Goal: Task Accomplishment & Management: Use online tool/utility

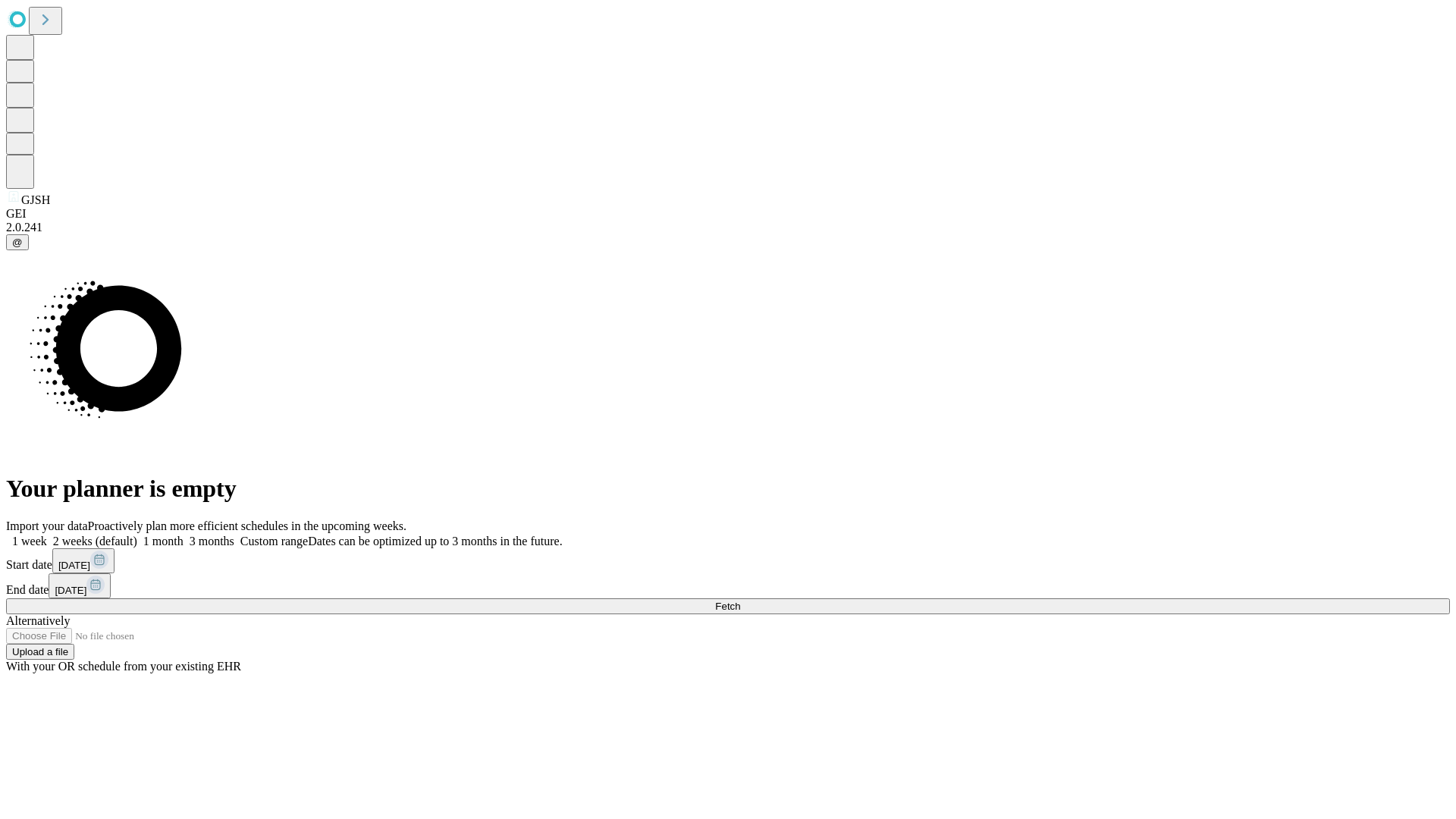
click at [741, 601] on span "Fetch" at bounding box center [728, 606] width 25 height 11
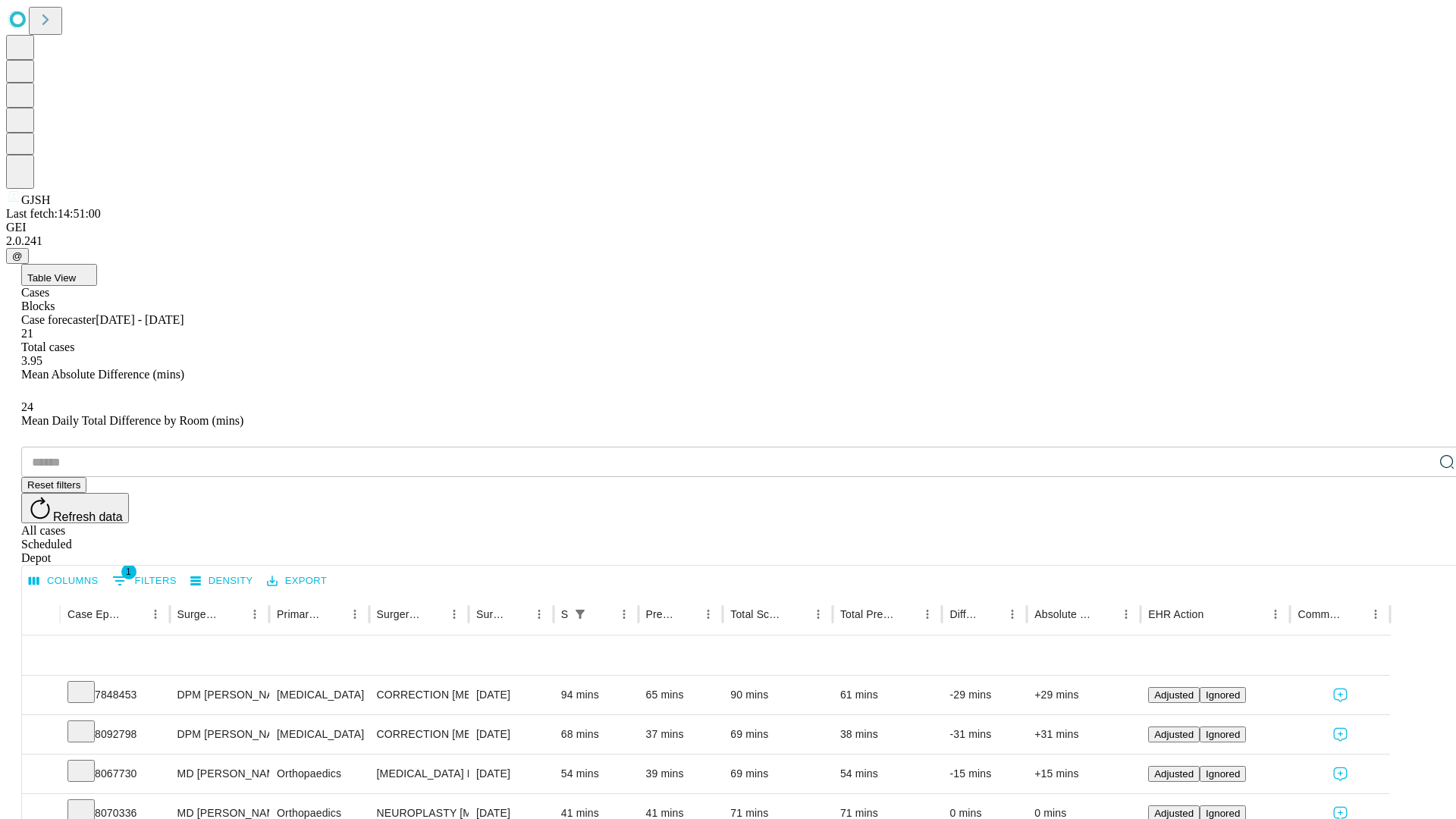
scroll to position [50, 0]
click at [89, 683] on icon at bounding box center [81, 690] width 15 height 15
